Goal: Find specific page/section: Find specific page/section

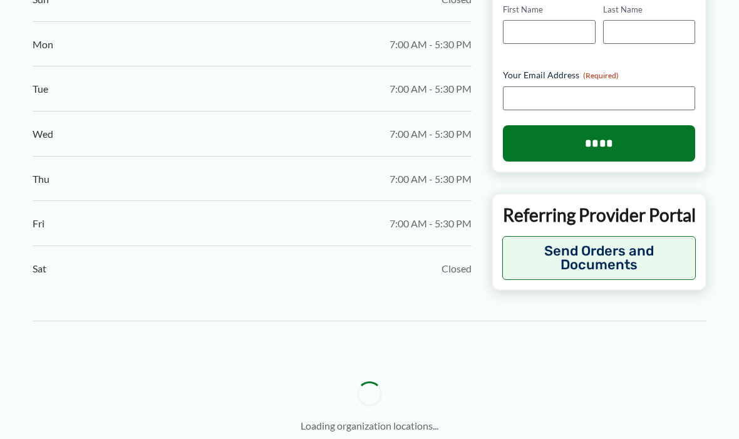
scroll to position [1185, 0]
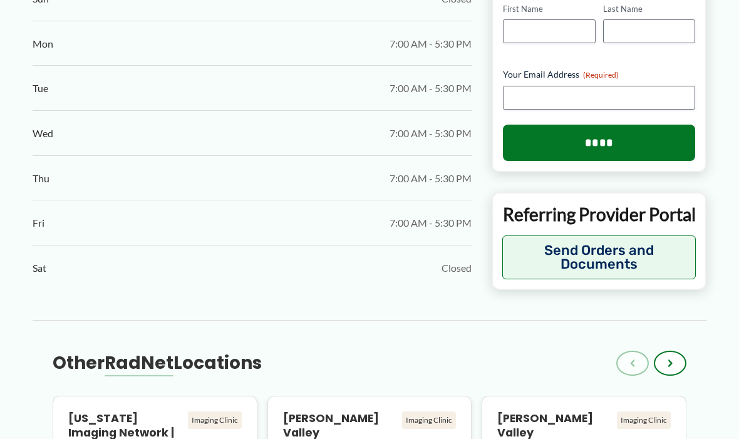
click at [731, 438] on div "← Back to Map [PERSON_NAME] Valley [MEDICAL_DATA] | Suffern (Formerly Ramapo Di…" at bounding box center [369, 4] width 739 height 2220
click at [732, 438] on div "← Back to Map [PERSON_NAME] Valley [MEDICAL_DATA] | Suffern (Formerly Ramapo Di…" at bounding box center [369, 4] width 739 height 2220
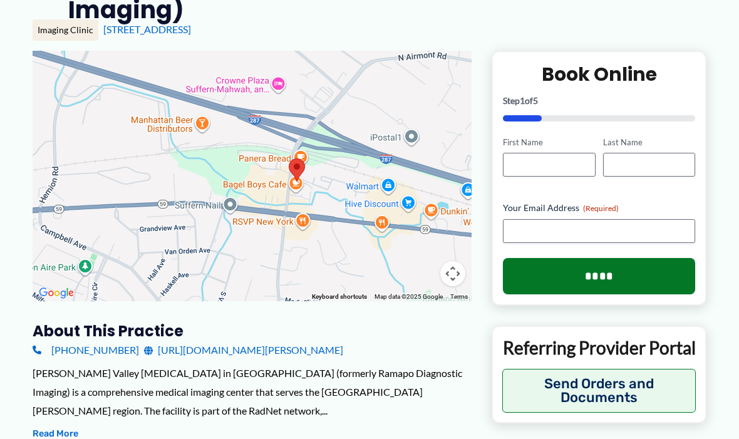
scroll to position [185, 0]
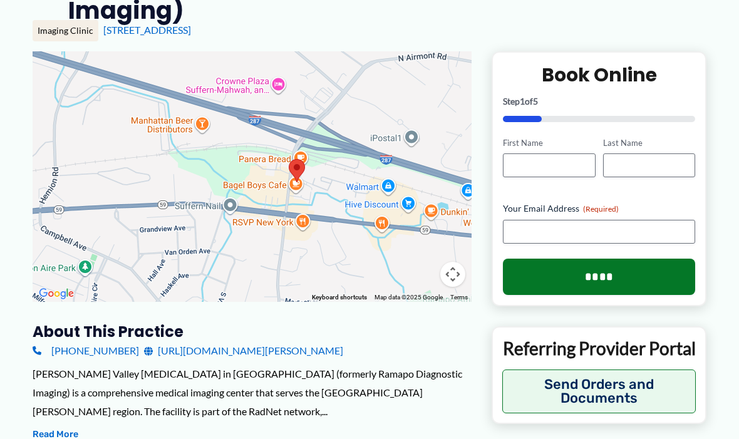
click at [63, 427] on button "Read More" at bounding box center [56, 434] width 46 height 15
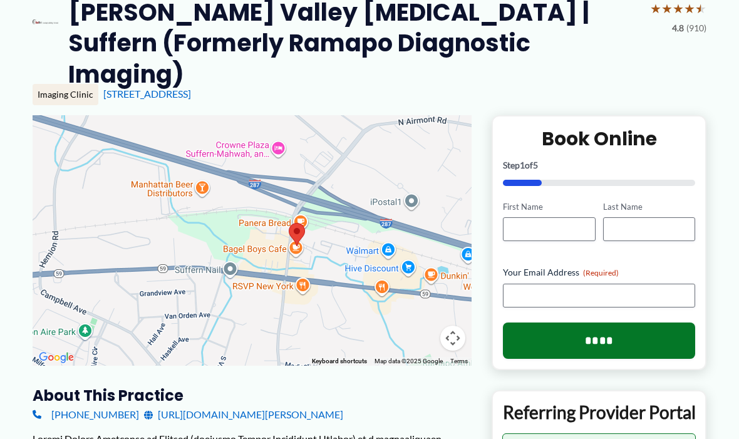
scroll to position [116, 0]
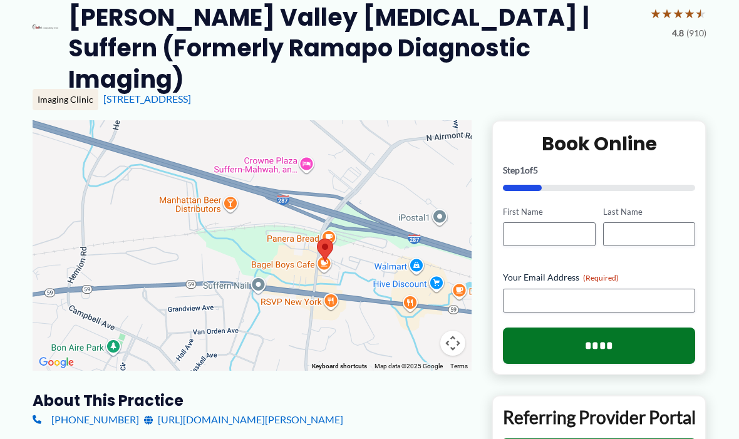
click at [341, 242] on div at bounding box center [252, 245] width 439 height 250
click at [330, 234] on img at bounding box center [325, 250] width 26 height 33
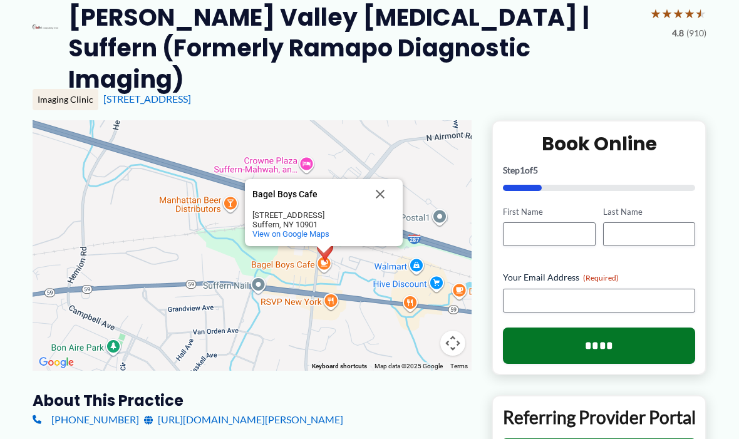
click at [376, 179] on button "Close" at bounding box center [380, 194] width 30 height 30
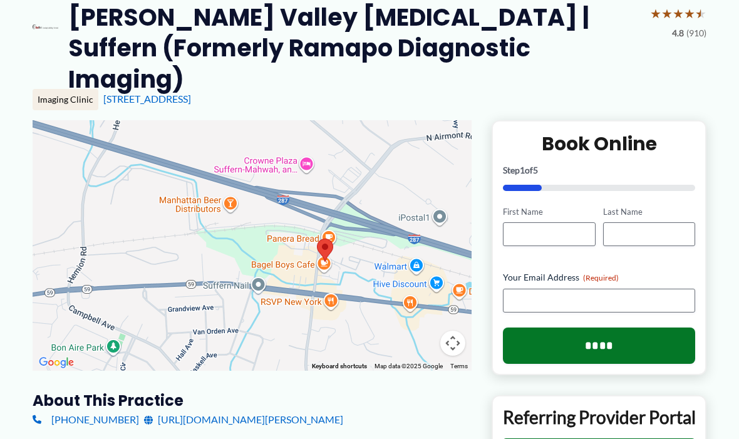
click at [296, 206] on div at bounding box center [252, 245] width 439 height 250
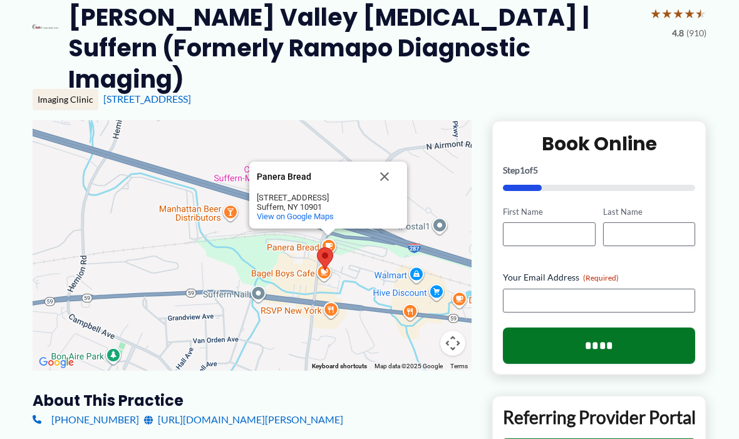
click at [386, 162] on button "Close" at bounding box center [384, 177] width 30 height 30
